Goal: Information Seeking & Learning: Learn about a topic

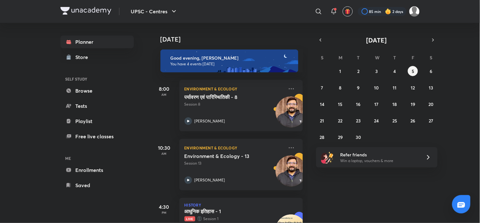
scroll to position [95, 0]
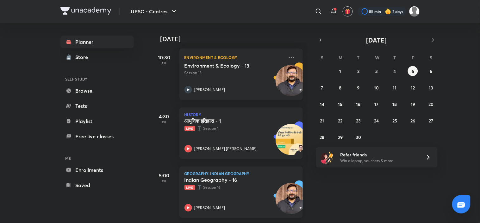
click at [233, 190] on div "Indian Geography - 16 Live Session 16 [PERSON_NAME][GEOGRAPHIC_DATA]" at bounding box center [234, 193] width 99 height 35
click at [230, 191] on div "Indian Geography - 16 Live Session 16 [PERSON_NAME][GEOGRAPHIC_DATA]" at bounding box center [234, 193] width 99 height 35
click at [245, 184] on p "Live Session 16" at bounding box center [234, 187] width 99 height 6
click at [257, 177] on h5 "Indian Geography - 16" at bounding box center [224, 179] width 79 height 6
click at [228, 178] on div "Indian Geography - 16 Live Session 16" at bounding box center [234, 183] width 99 height 14
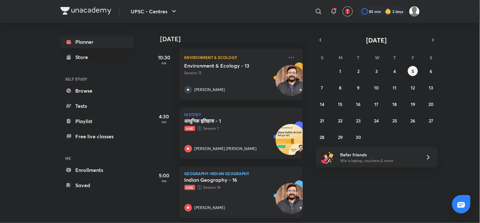
click at [230, 185] on p "Live Session 16" at bounding box center [234, 187] width 99 height 6
click at [241, 184] on p "Live Session 16" at bounding box center [234, 187] width 99 height 6
